Goal: Information Seeking & Learning: Learn about a topic

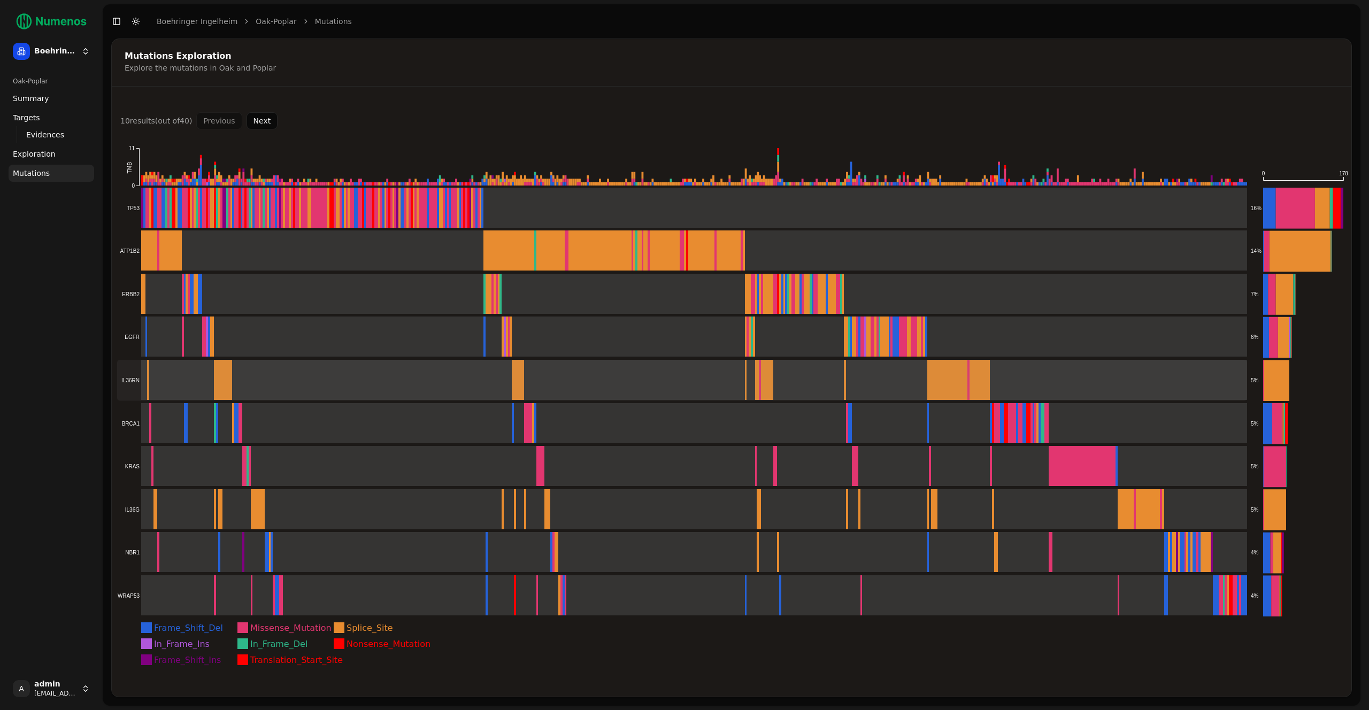
click at [213, 381] on rect at bounding box center [682, 380] width 1130 height 41
click at [48, 173] on span "Mutations" at bounding box center [31, 173] width 37 height 11
click at [43, 160] on link "Exploration" at bounding box center [52, 154] width 86 height 17
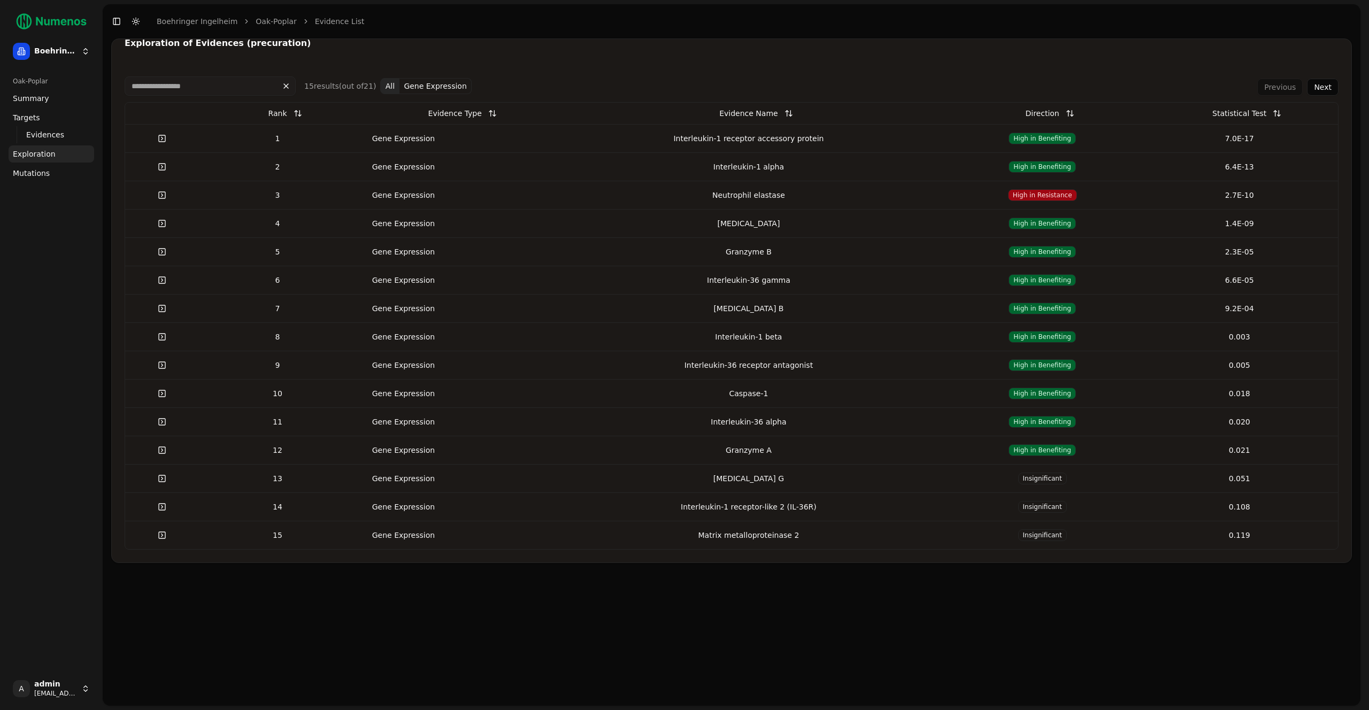
click at [36, 175] on span "Mutations" at bounding box center [31, 173] width 37 height 11
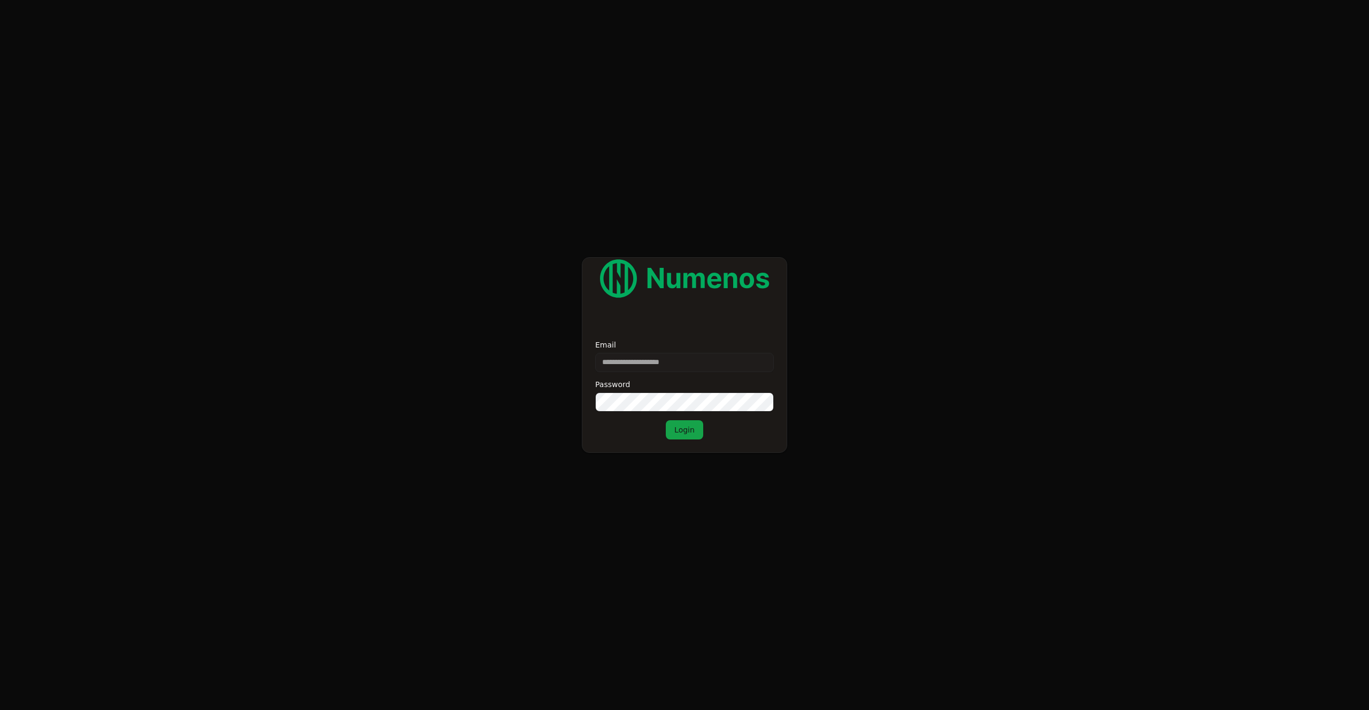
drag, startPoint x: 334, startPoint y: 262, endPoint x: 402, endPoint y: 289, distance: 73.4
click at [335, 262] on form "Email Password Login" at bounding box center [684, 355] width 1369 height 710
click at [619, 364] on input "Email" at bounding box center [684, 362] width 179 height 19
type input "**********"
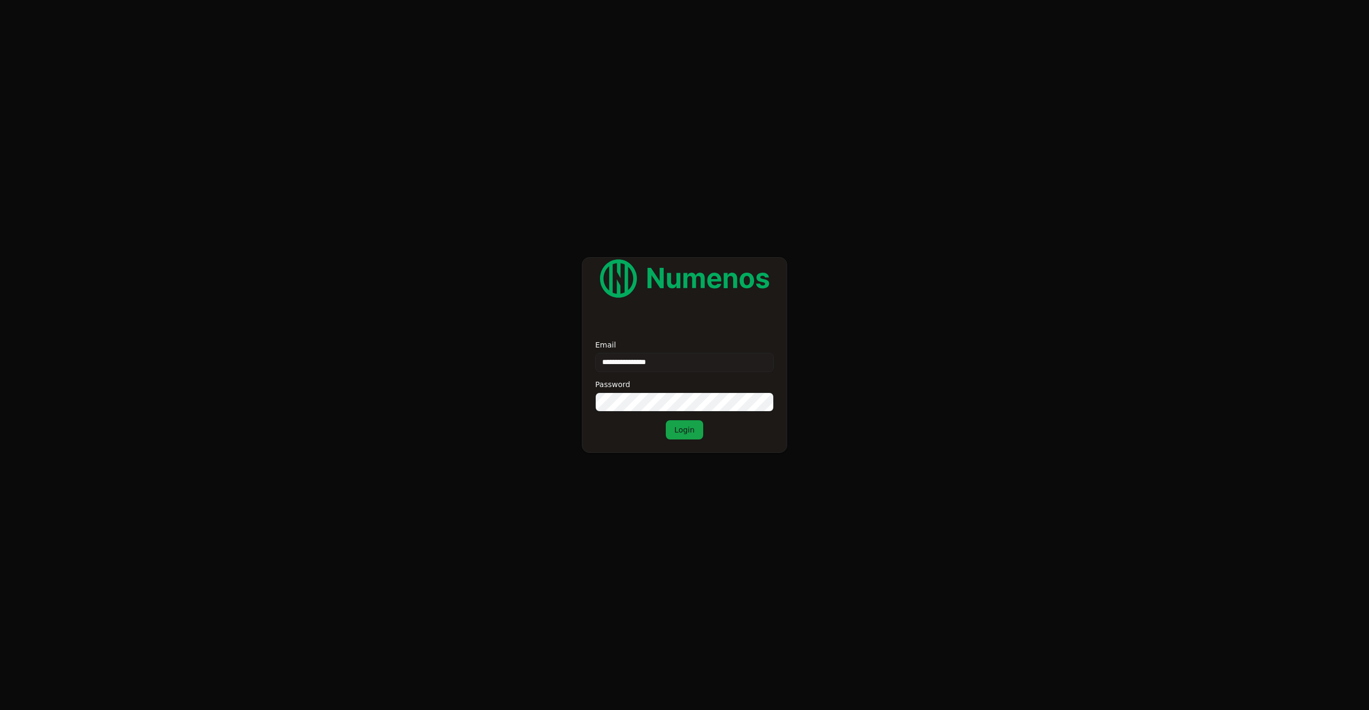
click at [692, 431] on button "Login" at bounding box center [684, 429] width 37 height 19
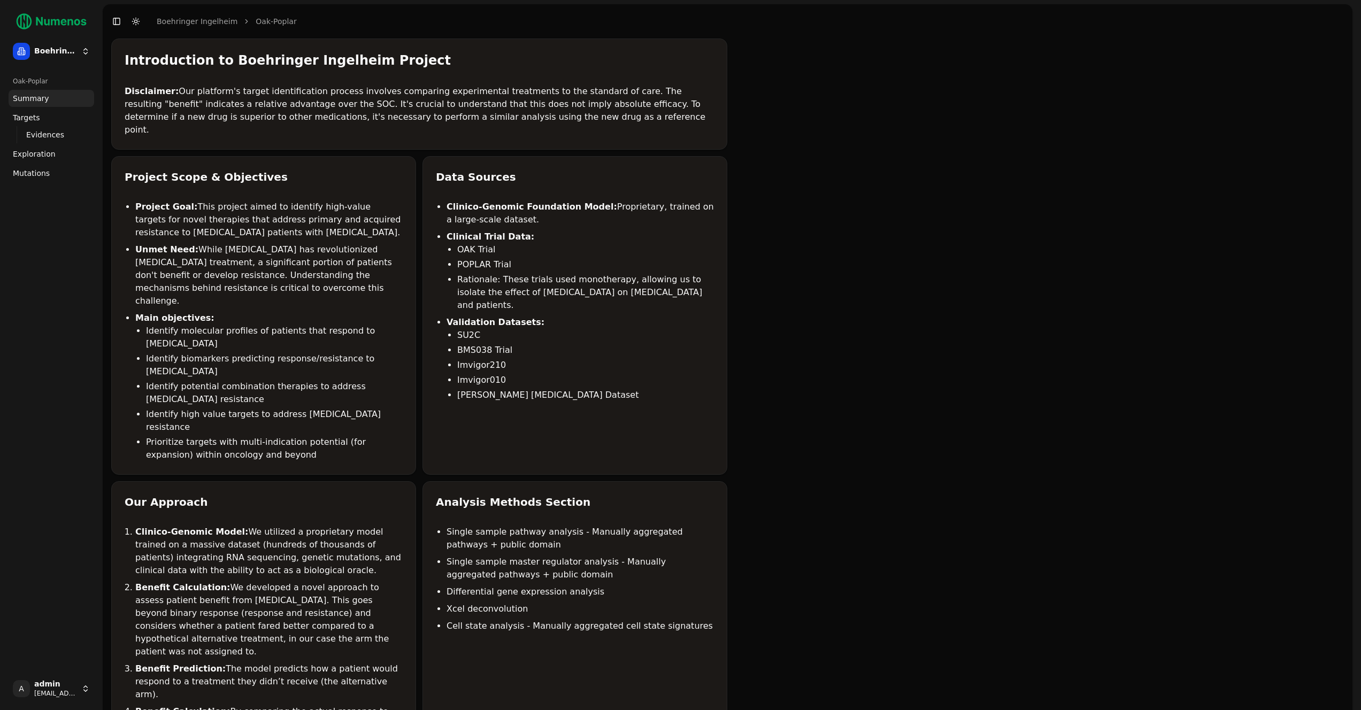
click at [35, 173] on span "Mutations" at bounding box center [31, 173] width 37 height 11
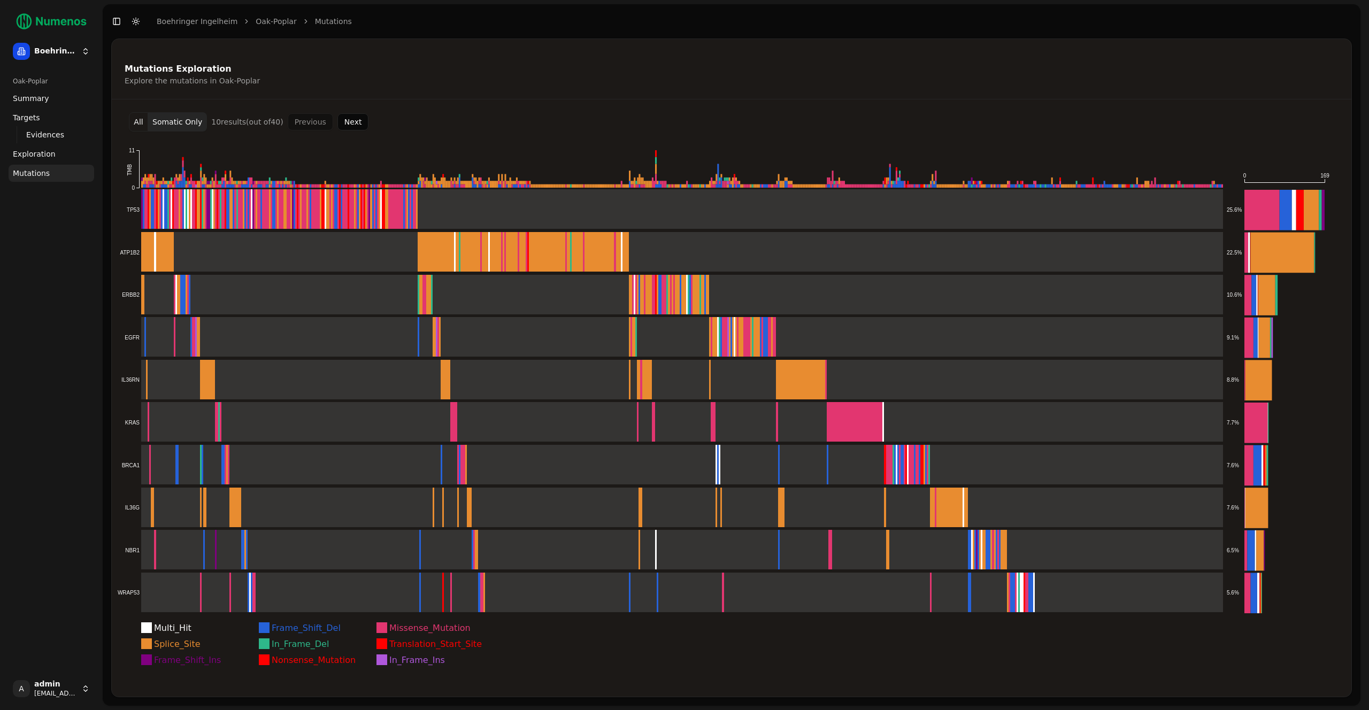
click at [139, 119] on button "All" at bounding box center [138, 121] width 19 height 19
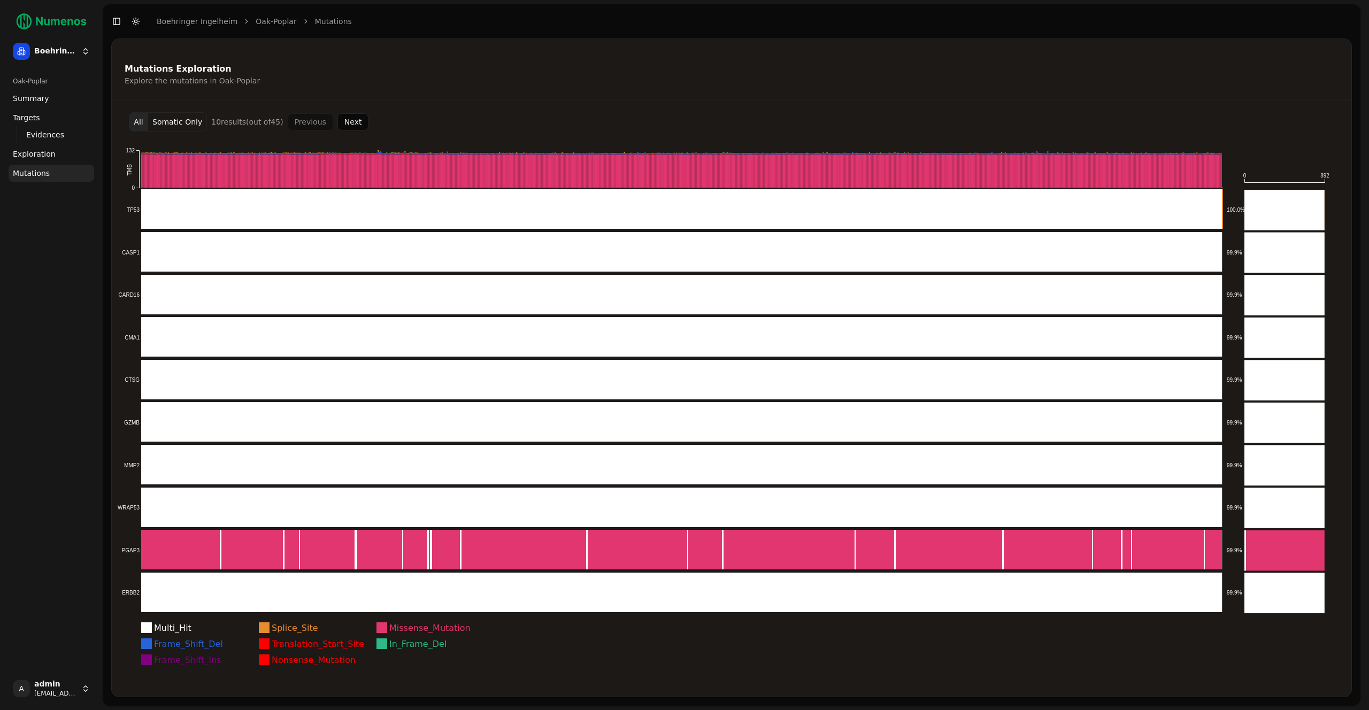
click at [356, 120] on button "Next" at bounding box center [354, 121] width 32 height 17
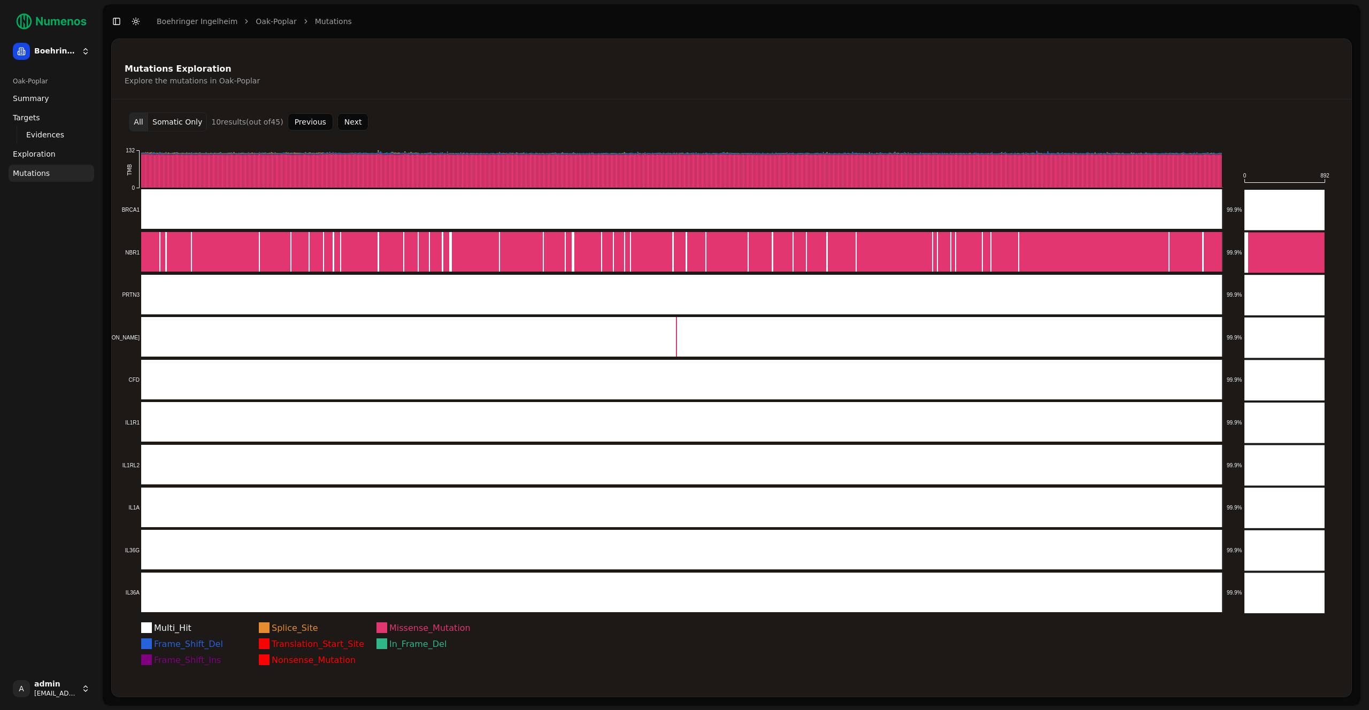
click at [355, 123] on button "Next" at bounding box center [354, 121] width 32 height 17
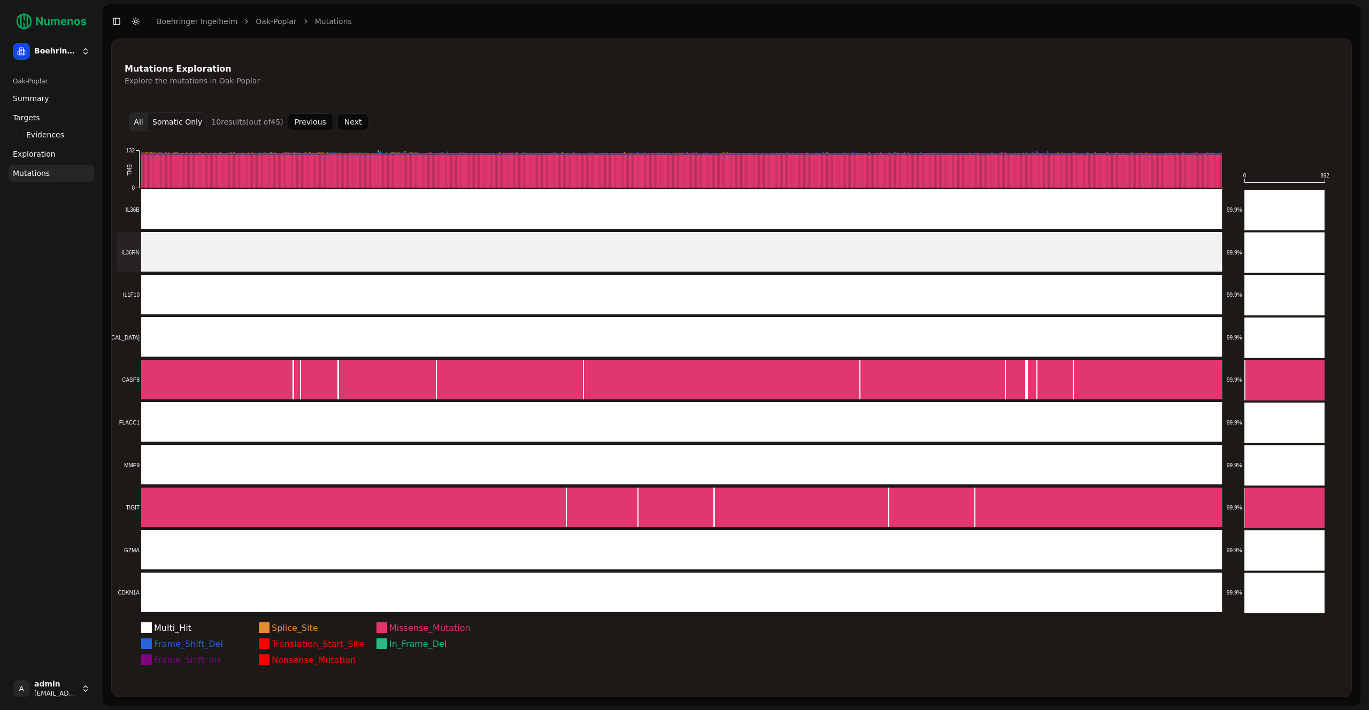
click at [272, 248] on rect at bounding box center [670, 252] width 1106 height 41
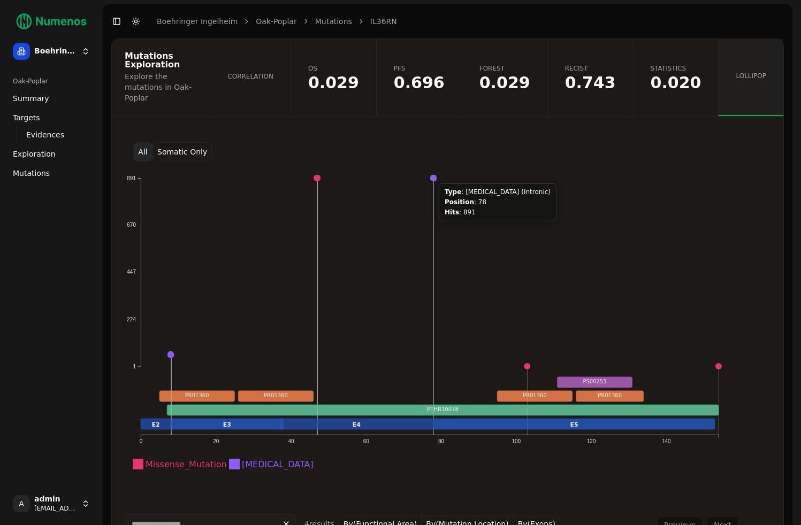
click at [432, 175] on circle at bounding box center [433, 178] width 6 height 6
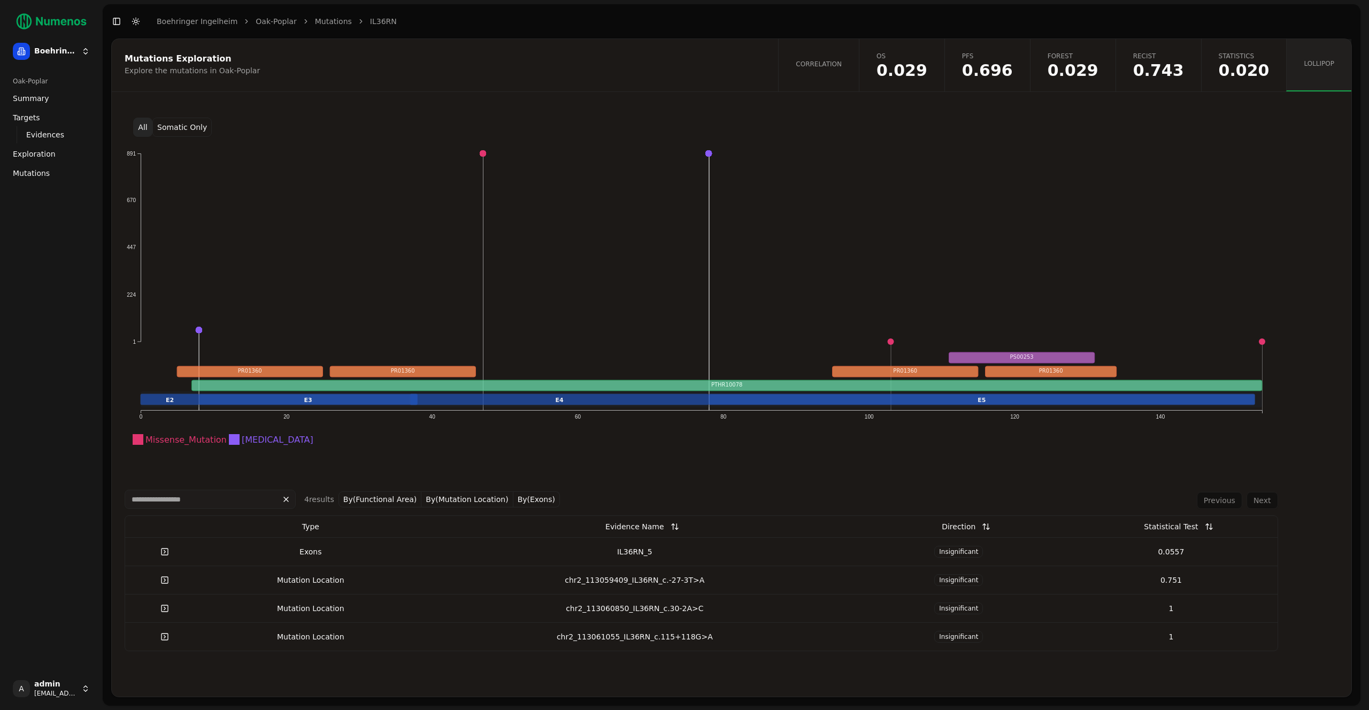
click at [40, 179] on link "Mutations" at bounding box center [52, 173] width 86 height 17
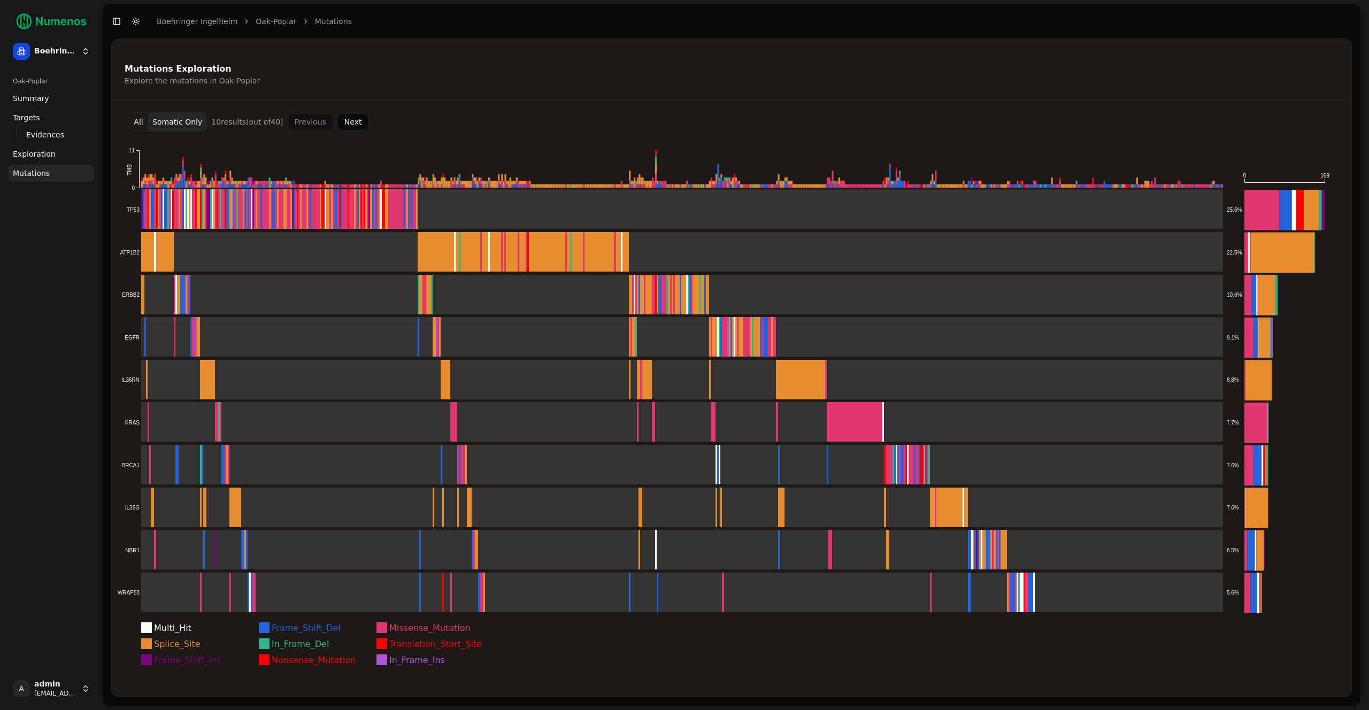
click at [353, 120] on button "Next" at bounding box center [354, 121] width 32 height 17
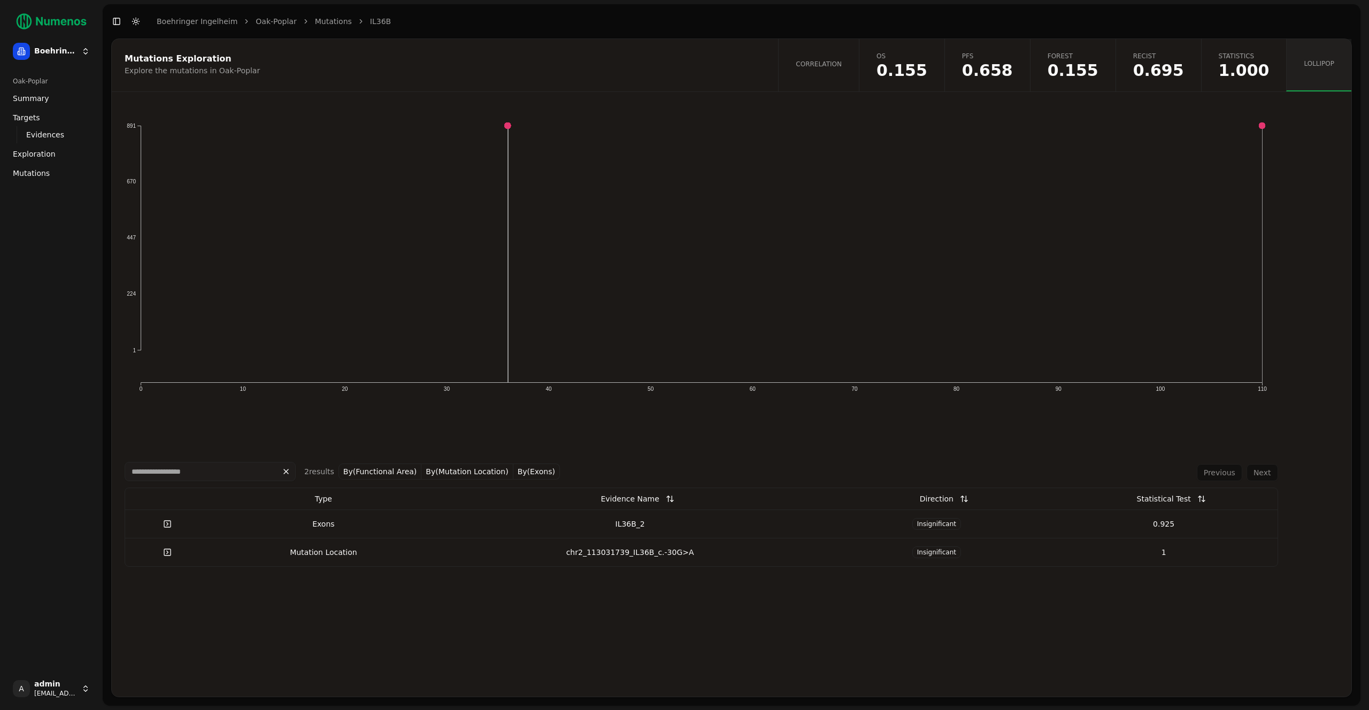
click at [19, 171] on span "Mutations" at bounding box center [31, 173] width 37 height 11
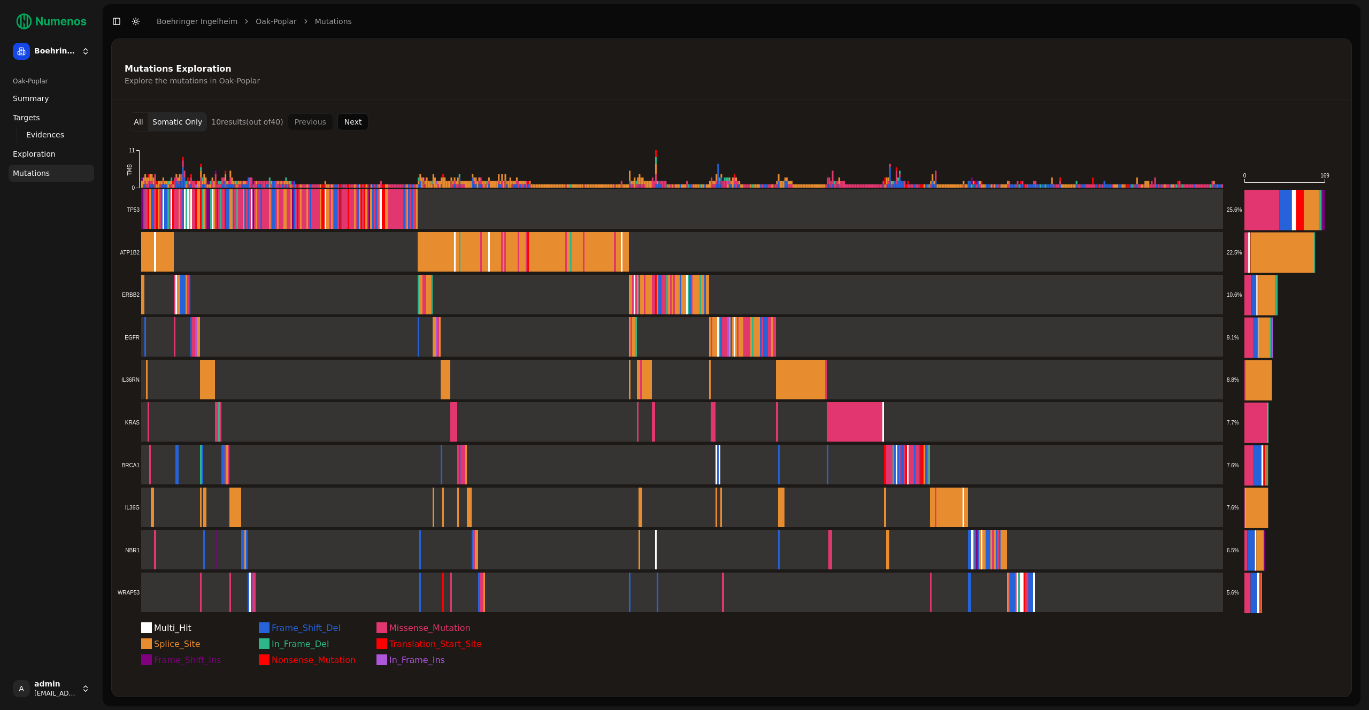
click at [136, 121] on button "All" at bounding box center [138, 121] width 19 height 19
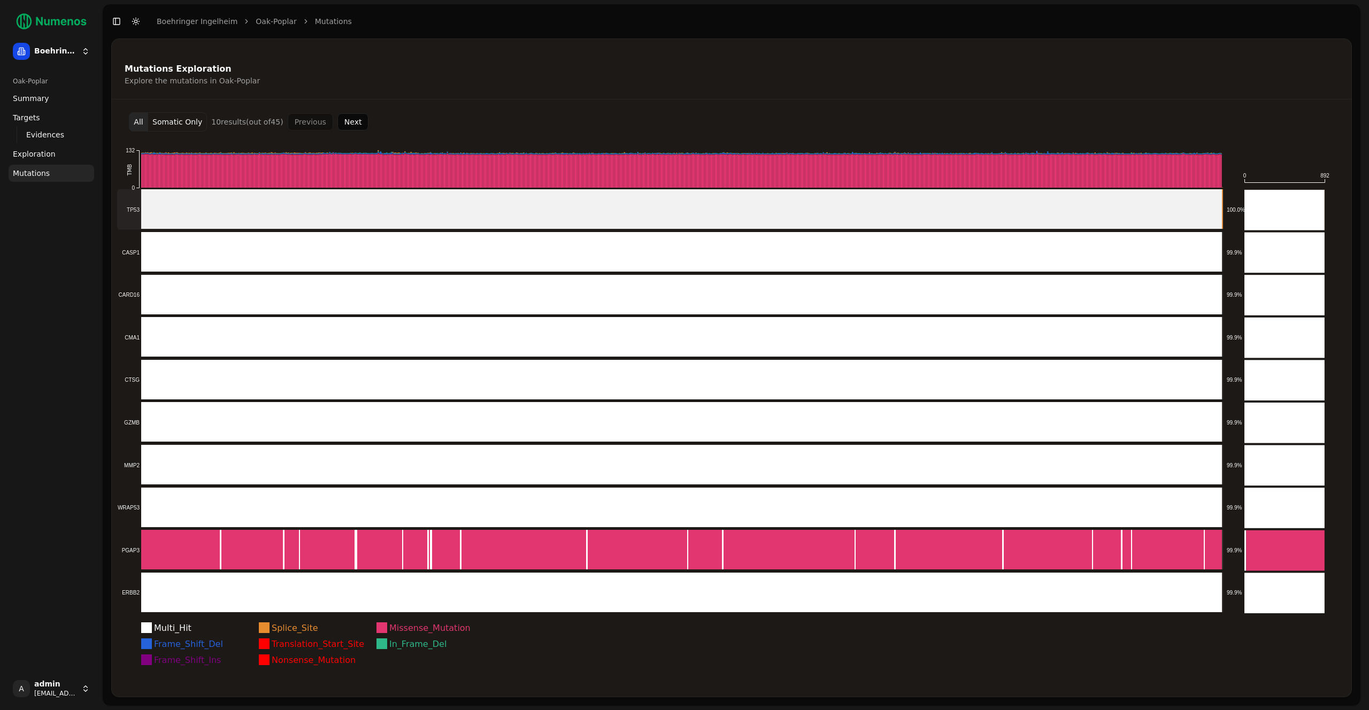
click at [195, 216] on rect at bounding box center [670, 209] width 1106 height 41
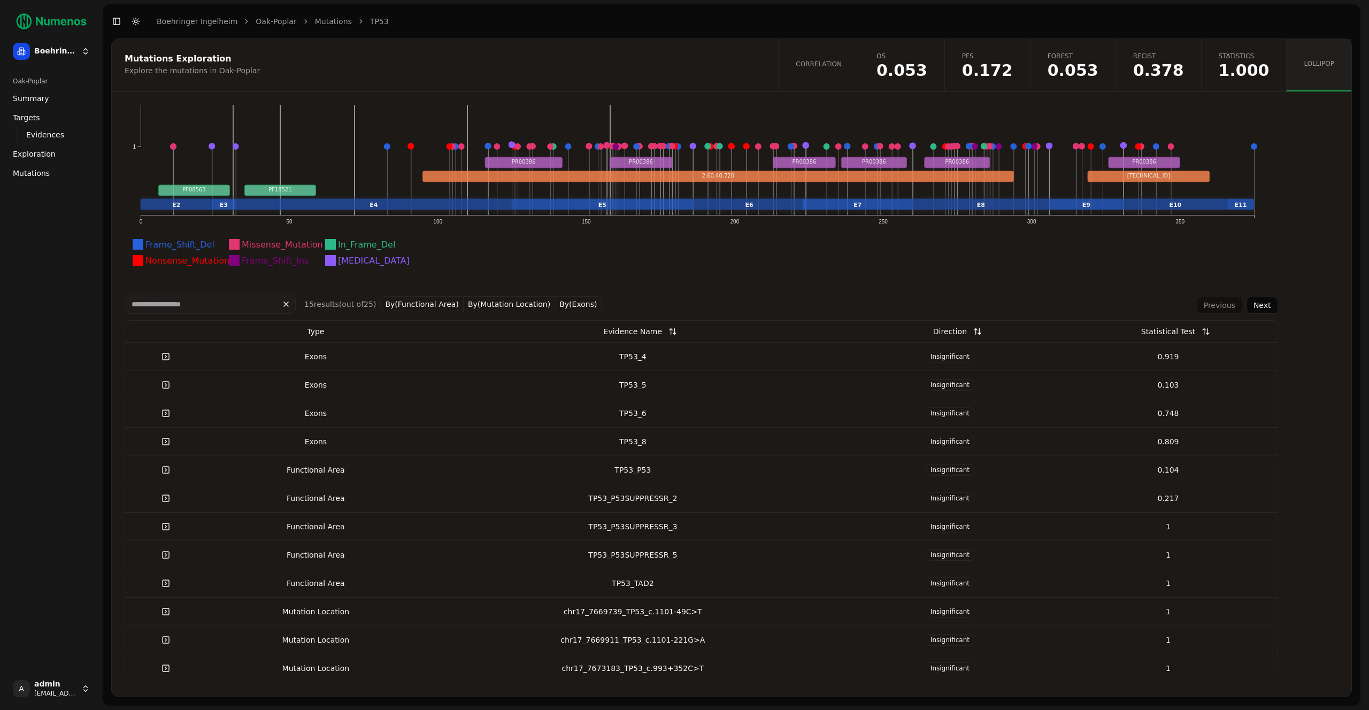
scroll to position [303, 0]
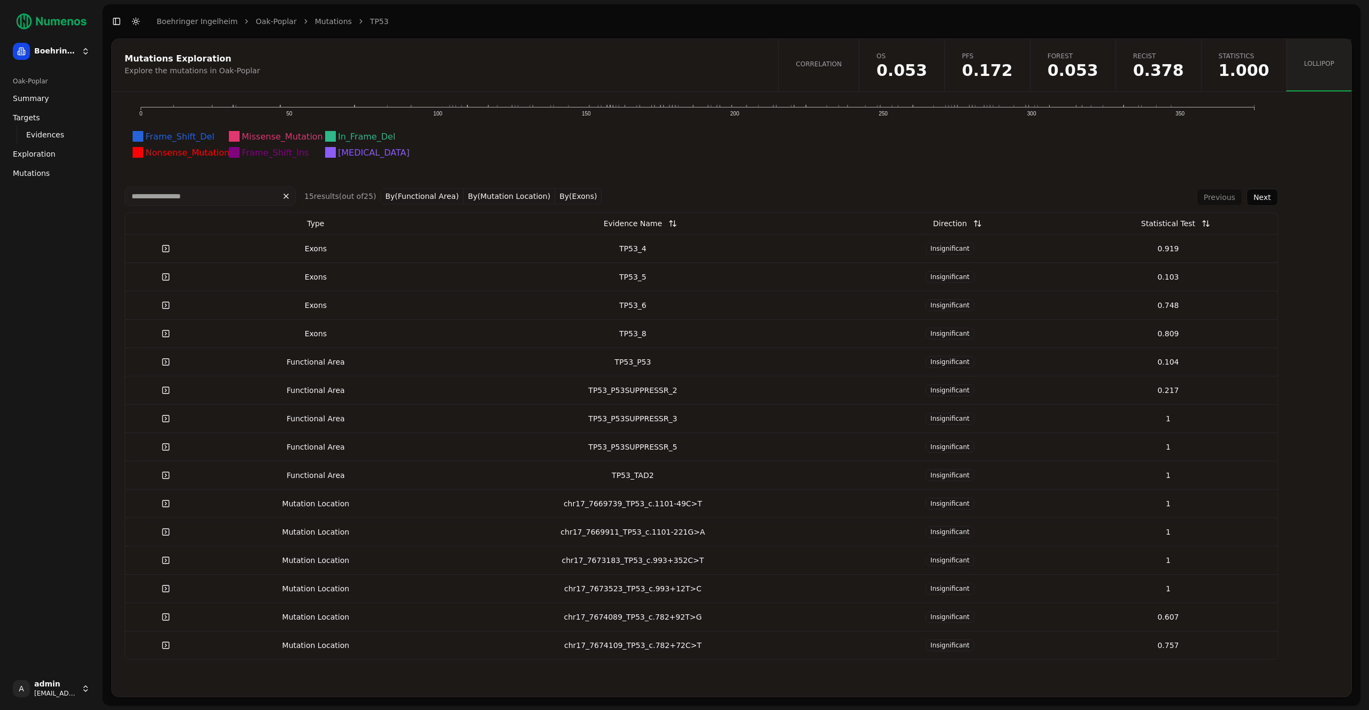
click at [503, 194] on button "By(Mutation Location)" at bounding box center [509, 196] width 91 height 16
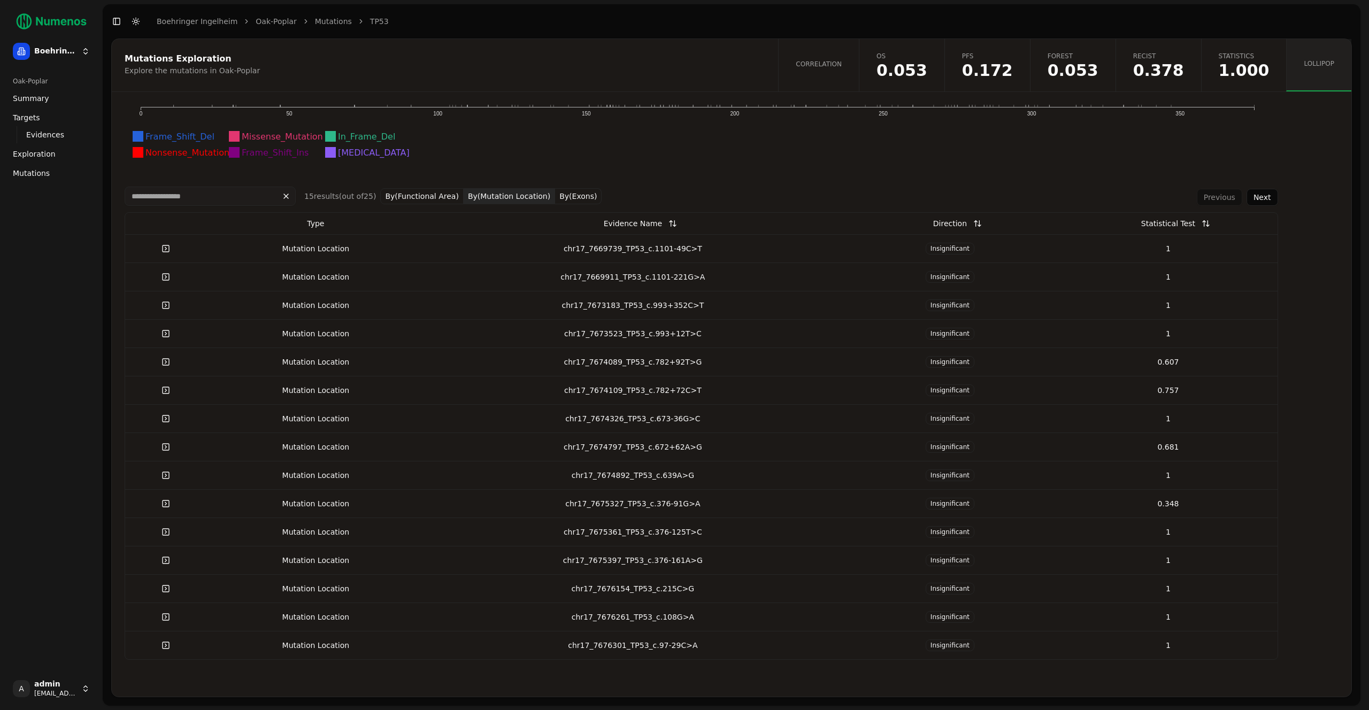
click at [517, 192] on button "By(Mutation Location)" at bounding box center [509, 196] width 91 height 16
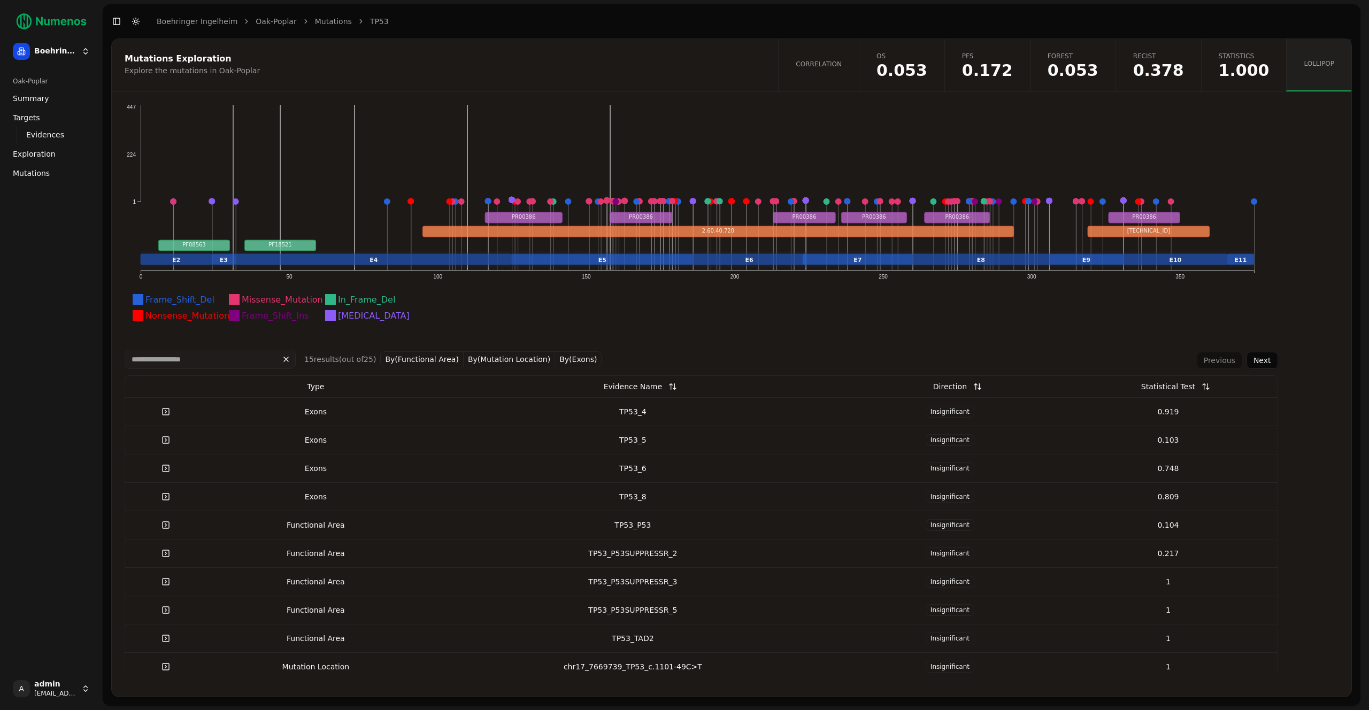
scroll to position [139, 0]
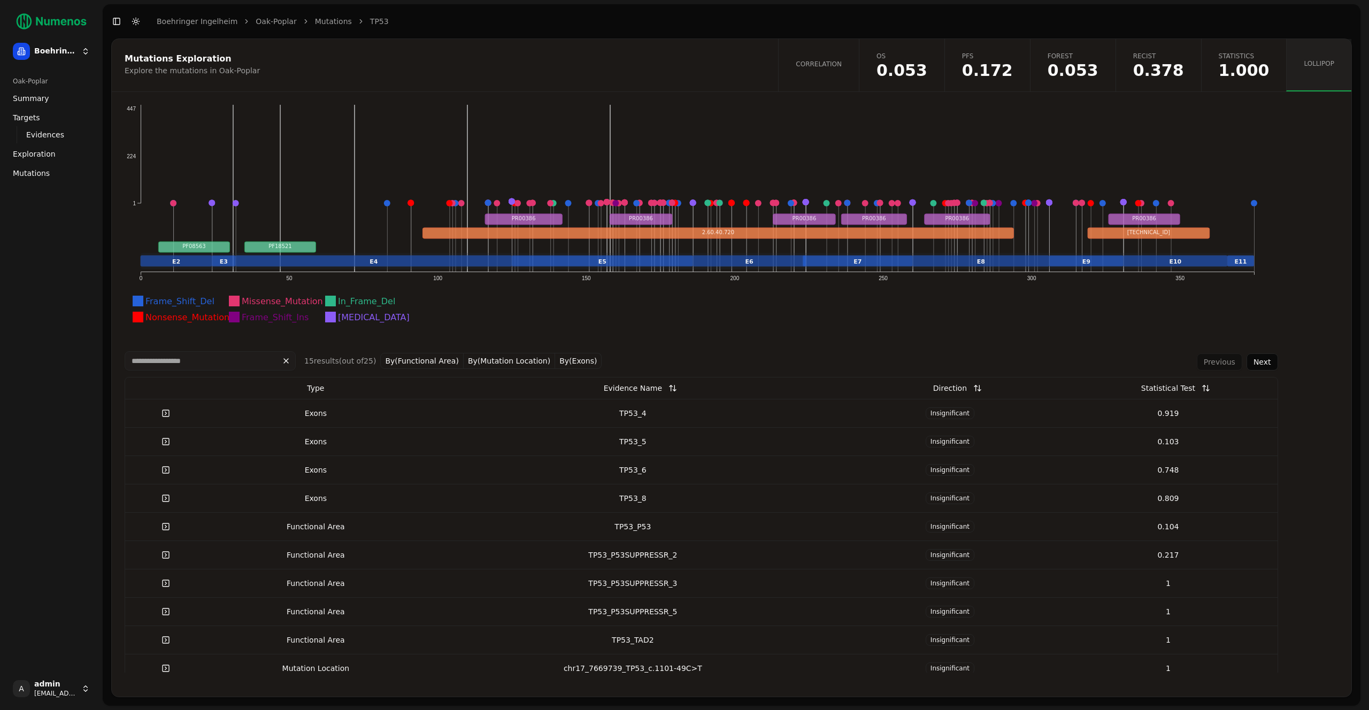
click at [51, 172] on link "Mutations" at bounding box center [52, 173] width 86 height 17
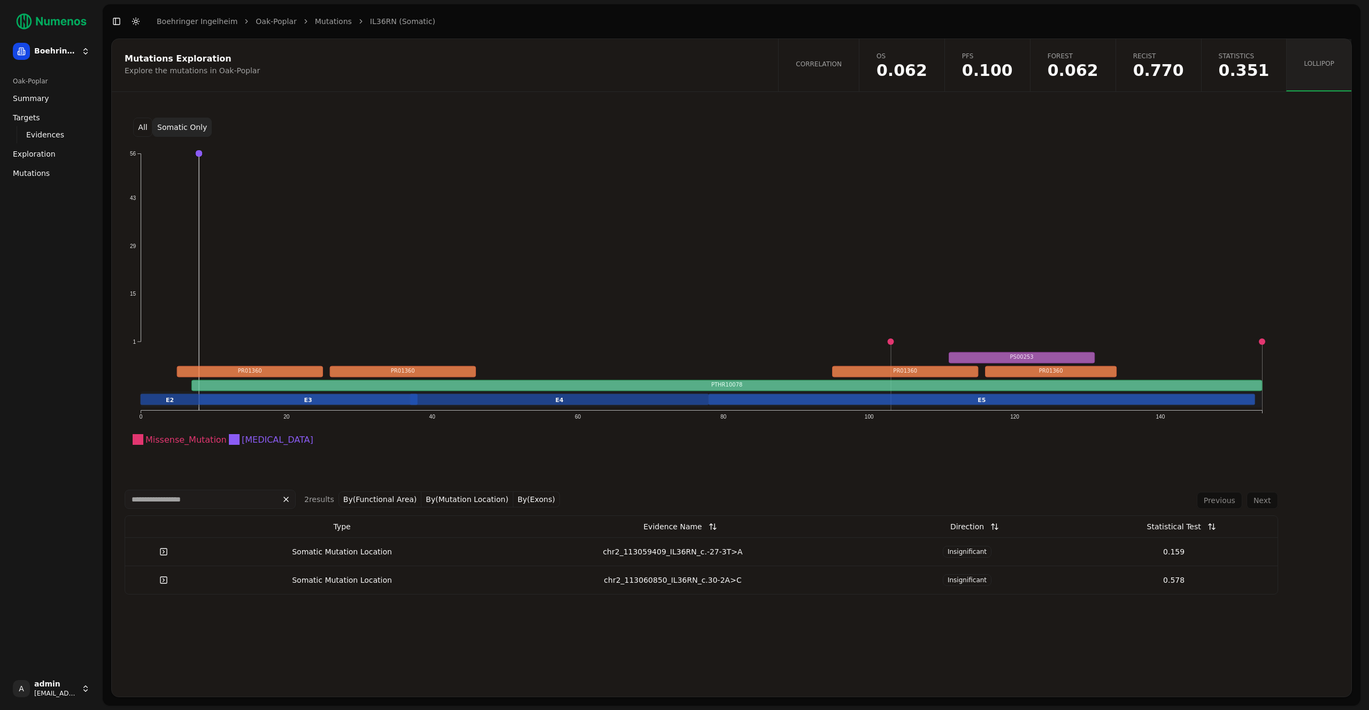
click at [143, 122] on button "All" at bounding box center [142, 127] width 19 height 19
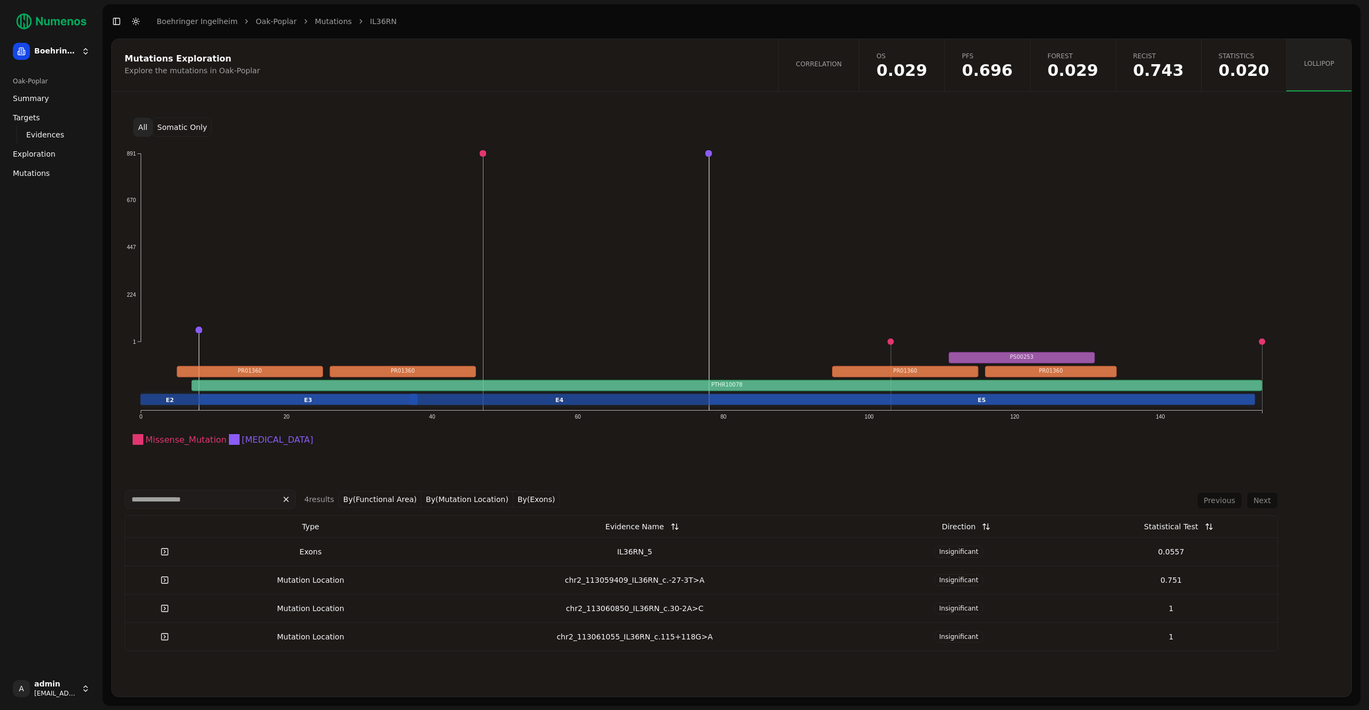
click at [575, 551] on div "IL36RN_5" at bounding box center [634, 552] width 427 height 11
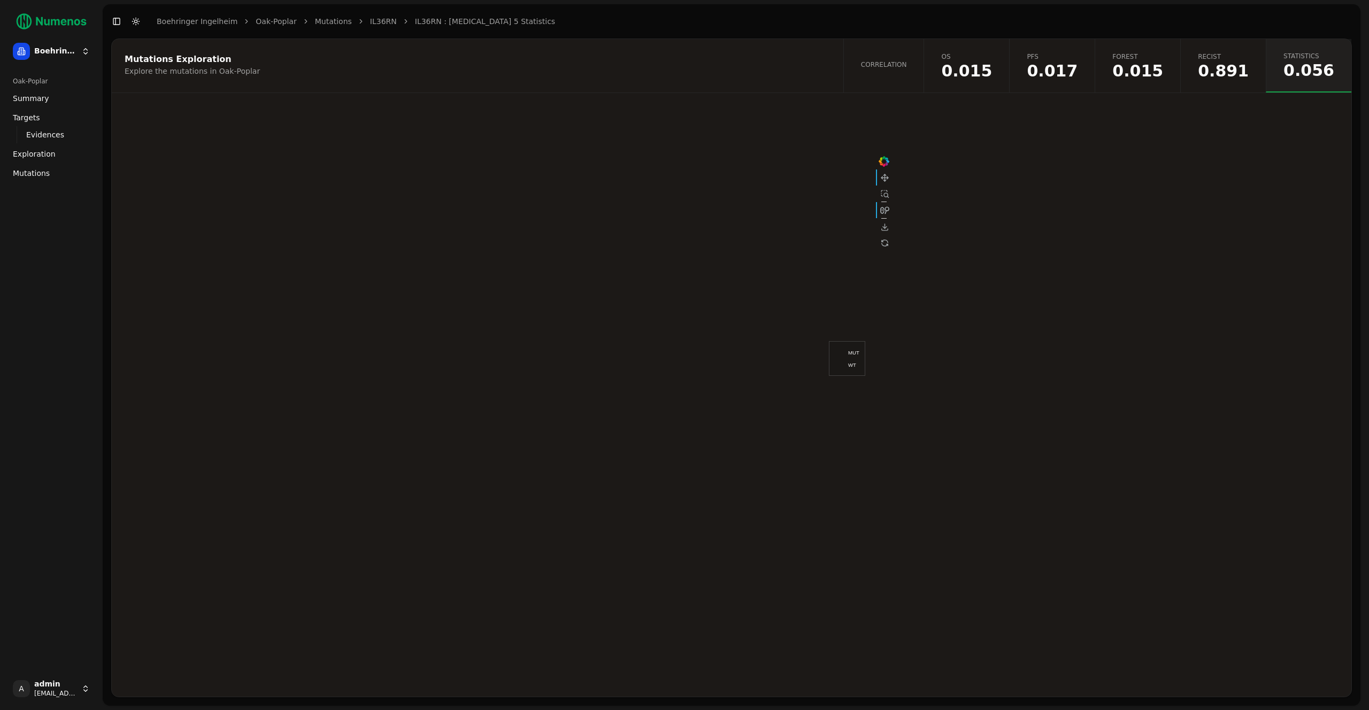
click at [992, 68] on span "0.015" at bounding box center [967, 71] width 51 height 16
